Goal: Task Accomplishment & Management: Complete application form

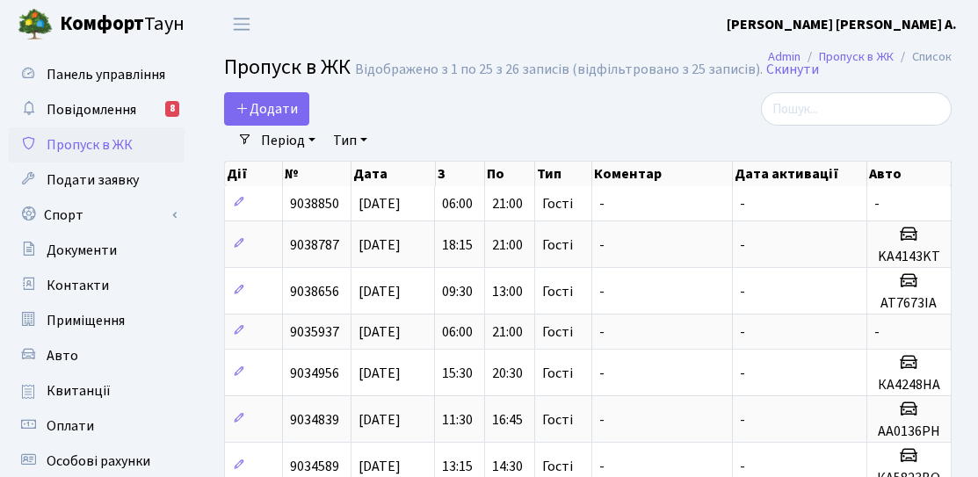
select select "25"
click at [259, 110] on span "Додати" at bounding box center [266, 108] width 62 height 19
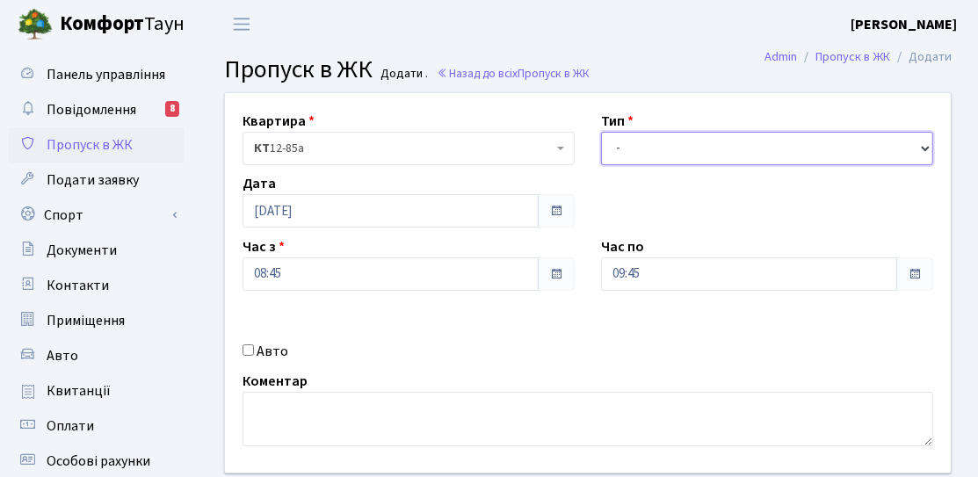
click at [643, 146] on select "- Доставка Таксі Гості Сервіс" at bounding box center [767, 148] width 332 height 33
select select "3"
click at [601, 132] on select "- Доставка Таксі Гості Сервіс" at bounding box center [767, 148] width 332 height 33
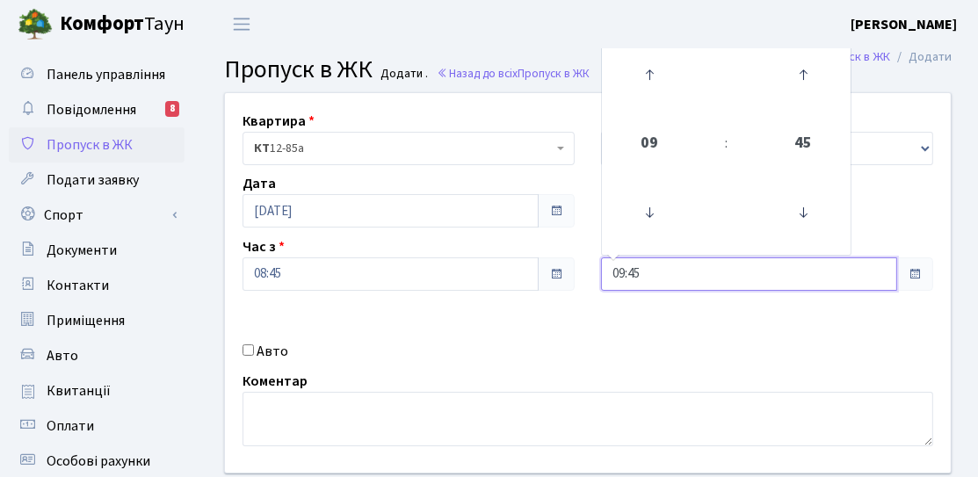
click at [714, 267] on input "09:45" at bounding box center [749, 273] width 296 height 33
click at [660, 52] on icon at bounding box center [648, 74] width 47 height 47
click at [654, 72] on icon at bounding box center [648, 74] width 47 height 47
click at [653, 72] on icon at bounding box center [648, 74] width 47 height 47
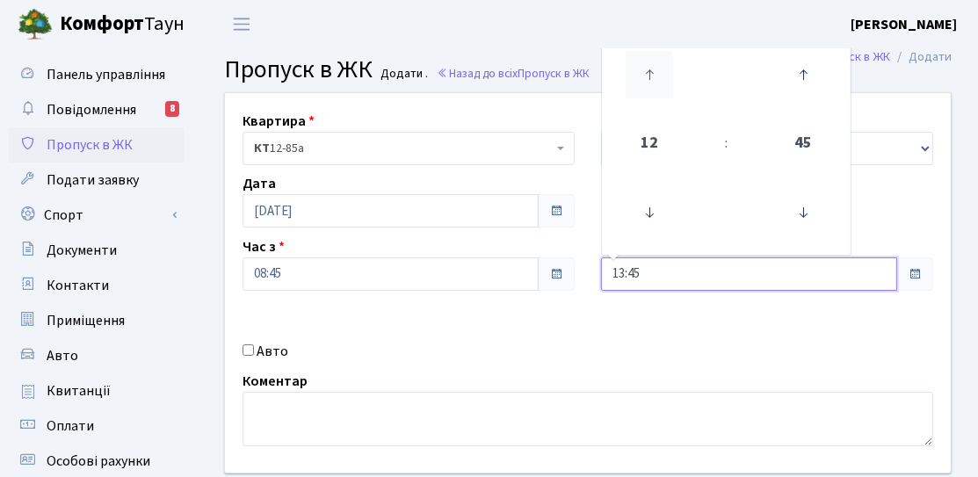
click at [653, 72] on icon at bounding box center [648, 74] width 47 height 47
type input "14:45"
click at [540, 337] on div "Квартира <b>КТ</b>&nbsp;&nbsp;&nbsp;&nbsp;12-85а КТ 12-85а Тип - Доставка Таксі…" at bounding box center [588, 282] width 752 height 379
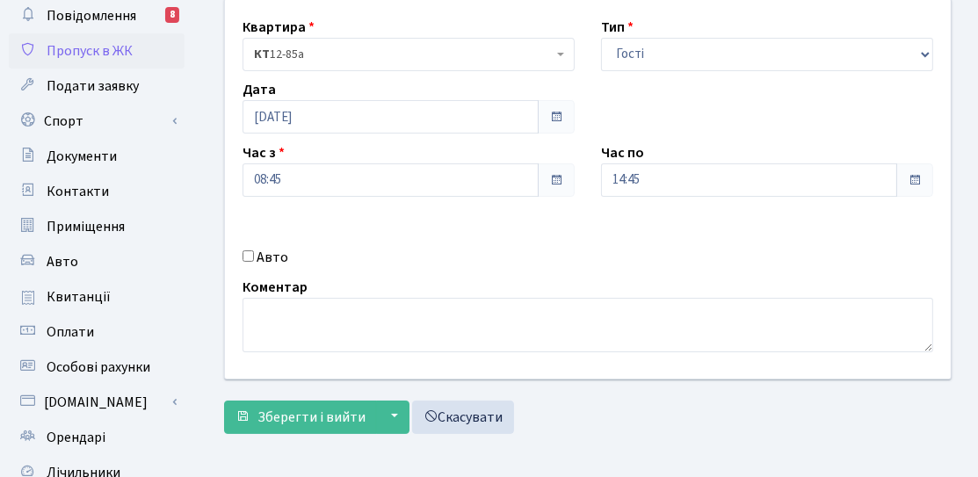
scroll to position [176, 0]
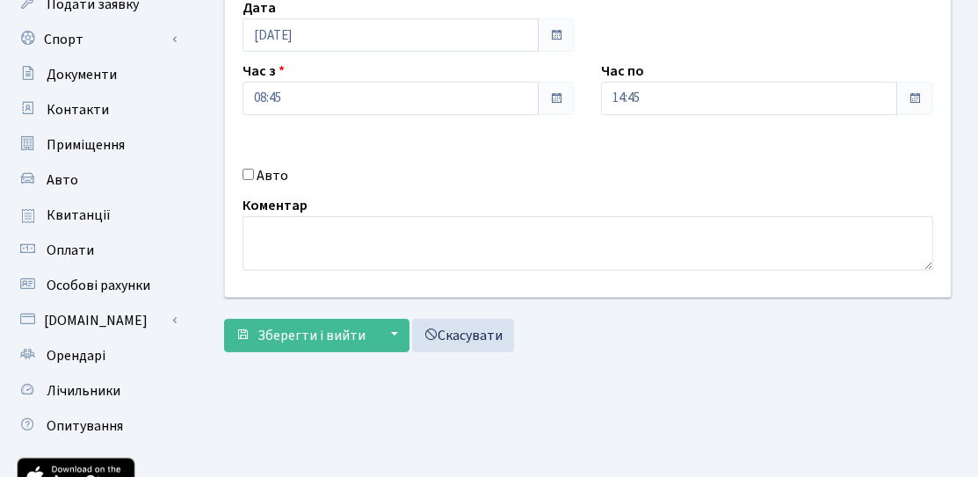
click at [259, 176] on label "Авто" at bounding box center [272, 175] width 32 height 21
click at [254, 176] on input "Авто" at bounding box center [247, 174] width 11 height 11
checkbox input "true"
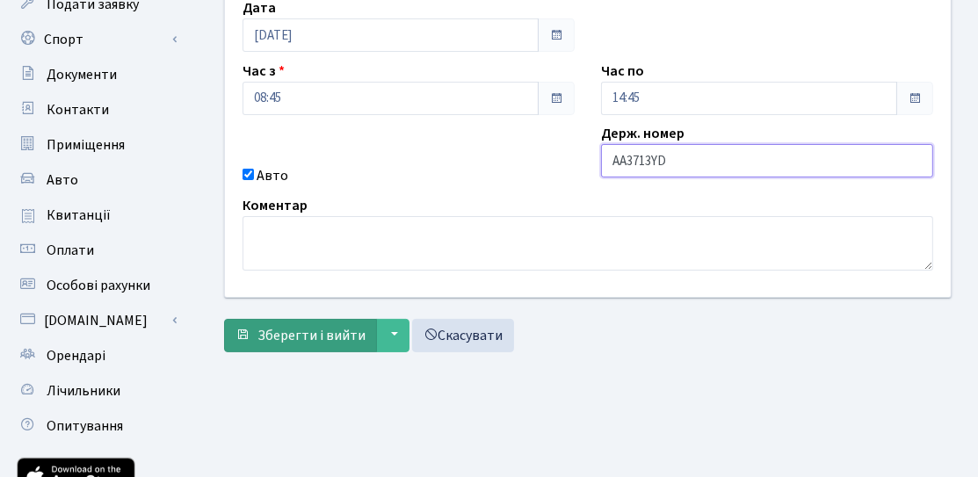
type input "AA3713YD"
click at [317, 329] on span "Зберегти і вийти" at bounding box center [311, 335] width 108 height 19
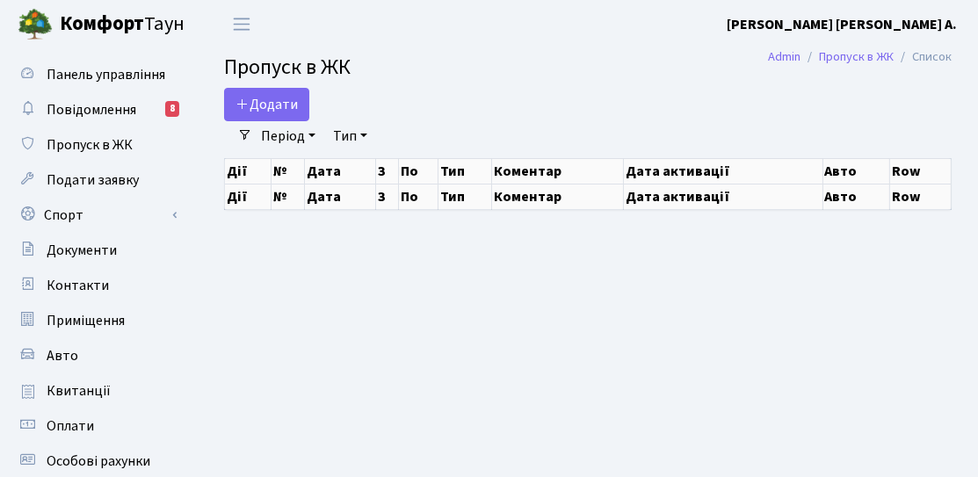
select select "25"
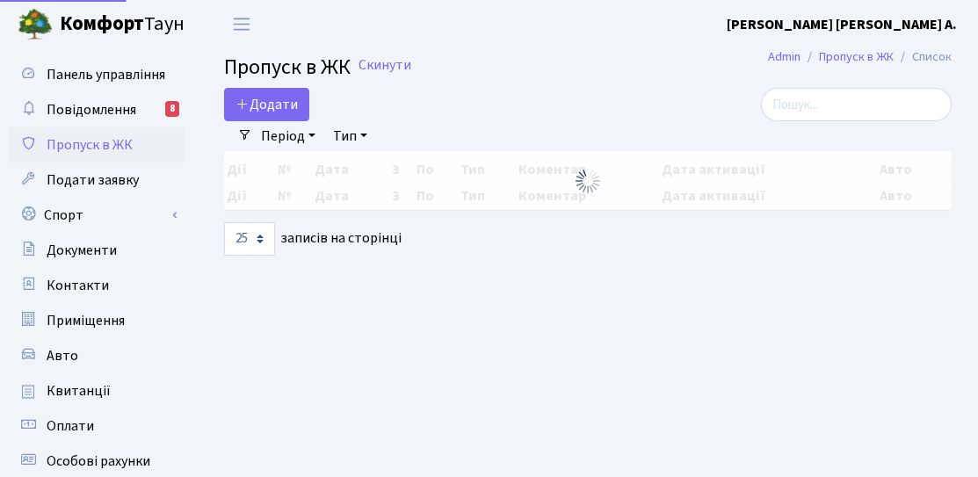
select select "25"
